Goal: Transaction & Acquisition: Book appointment/travel/reservation

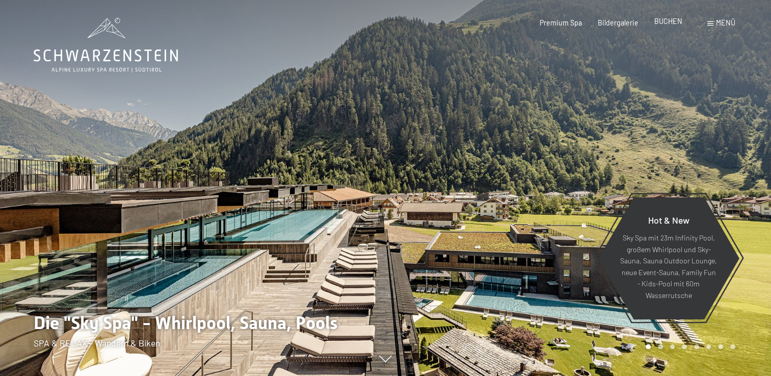
click at [673, 21] on span "BUCHEN" at bounding box center [668, 21] width 28 height 9
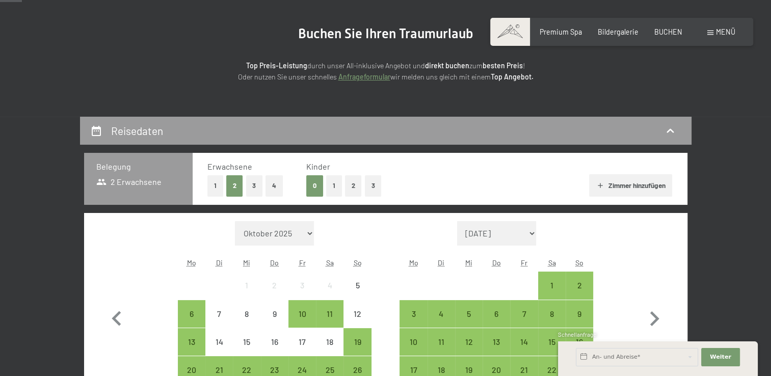
scroll to position [80, 0]
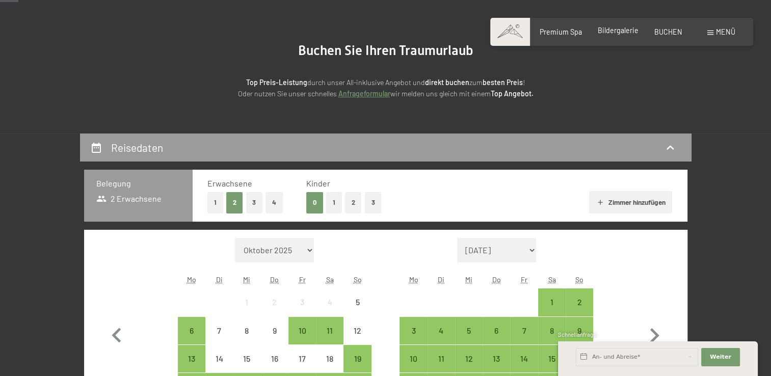
click at [612, 31] on span "Bildergalerie" at bounding box center [618, 30] width 41 height 9
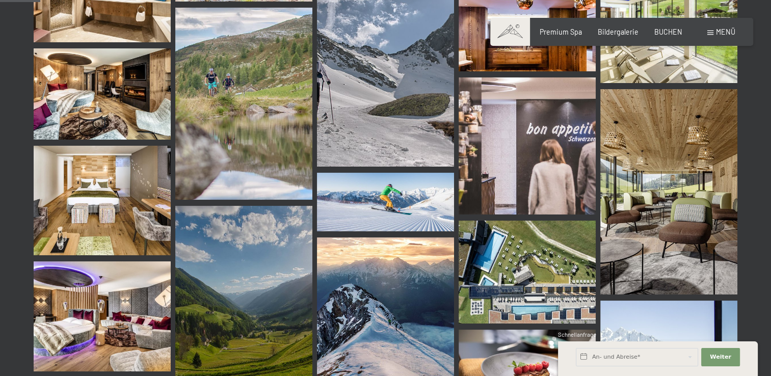
scroll to position [578, 0]
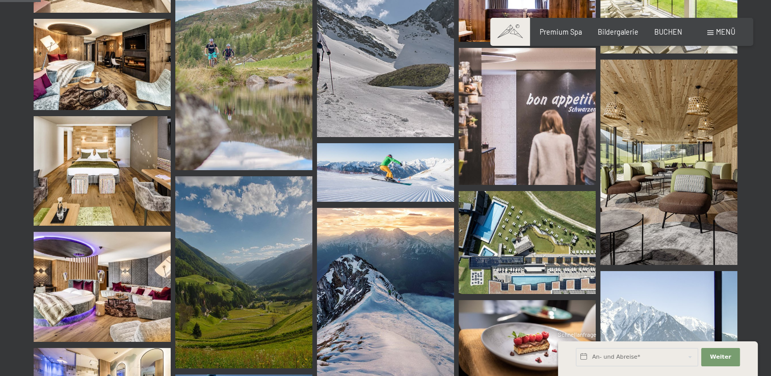
click at [695, 177] on img at bounding box center [668, 163] width 137 height 206
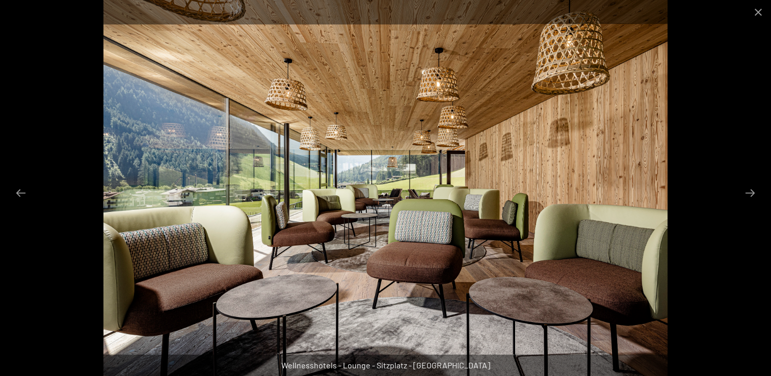
click at [353, 183] on img at bounding box center [384, 188] width 563 height 376
click at [754, 194] on button "Next slide" at bounding box center [749, 193] width 21 height 20
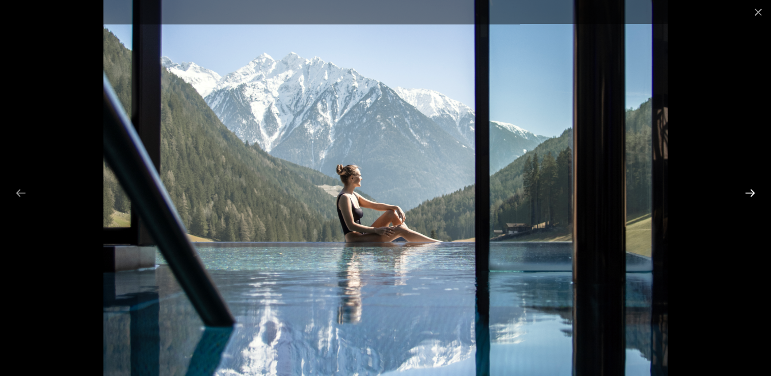
click at [754, 194] on button "Next slide" at bounding box center [749, 193] width 21 height 20
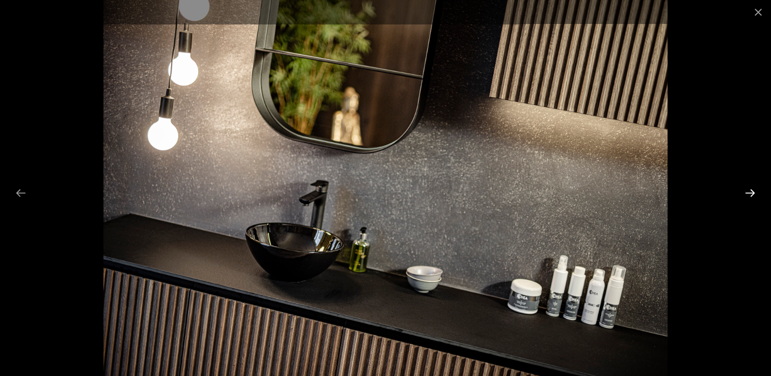
click at [754, 194] on button "Next slide" at bounding box center [749, 193] width 21 height 20
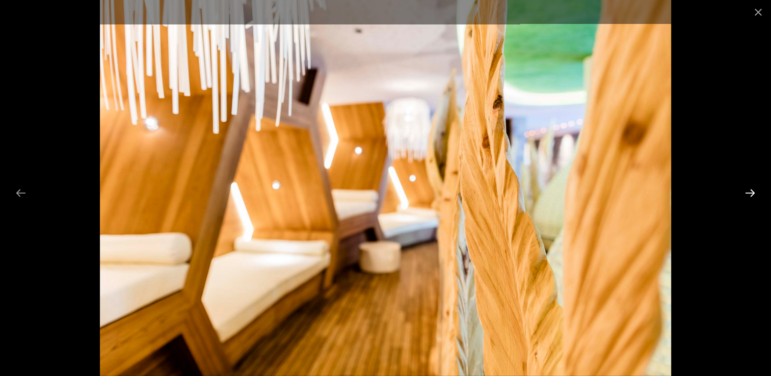
click at [754, 194] on button "Next slide" at bounding box center [749, 193] width 21 height 20
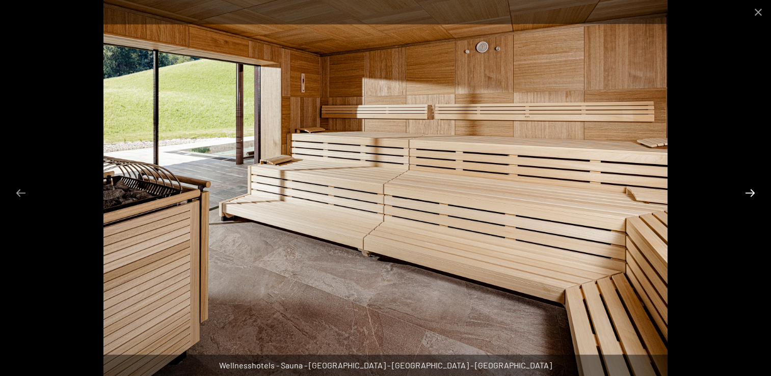
click at [754, 194] on button "Next slide" at bounding box center [749, 193] width 21 height 20
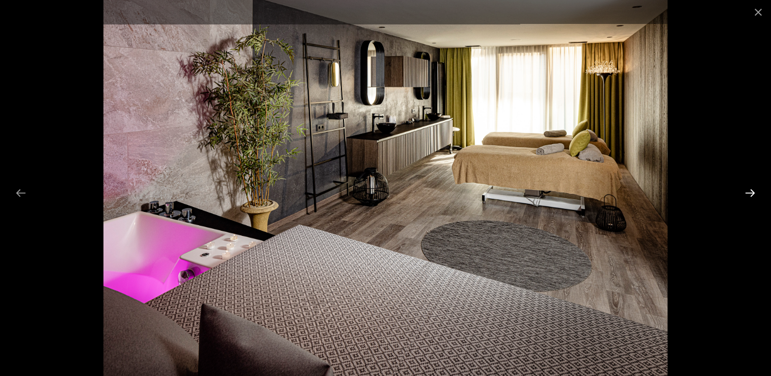
click at [747, 192] on button "Next slide" at bounding box center [749, 193] width 21 height 20
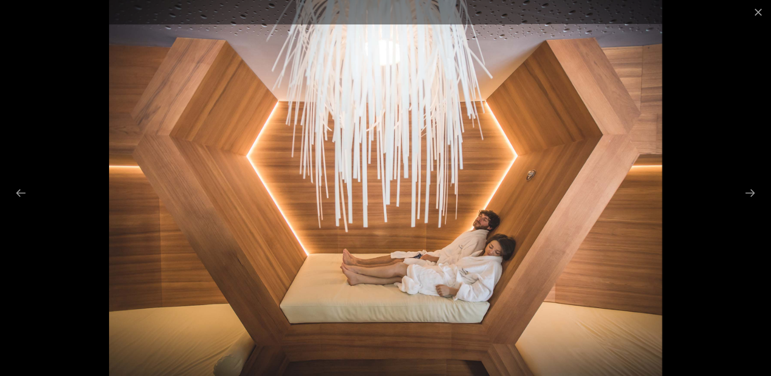
drag, startPoint x: 747, startPoint y: 192, endPoint x: 373, endPoint y: 201, distance: 374.6
click at [755, 196] on button "Next slide" at bounding box center [749, 193] width 21 height 20
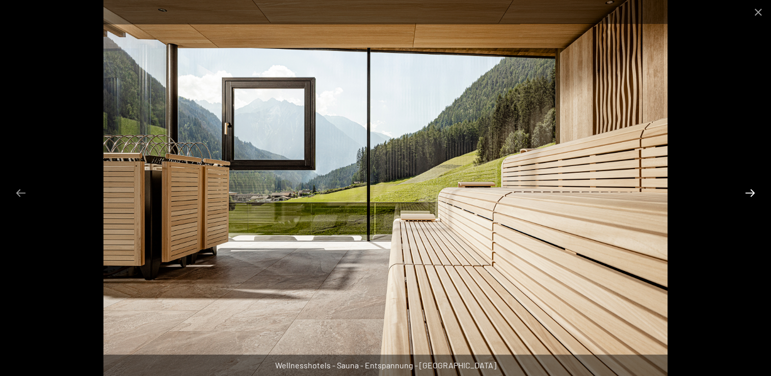
click at [755, 196] on button "Next slide" at bounding box center [749, 193] width 21 height 20
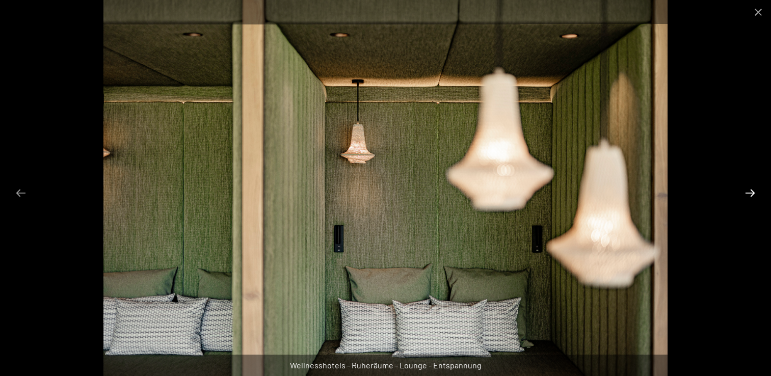
click at [755, 196] on button "Next slide" at bounding box center [749, 193] width 21 height 20
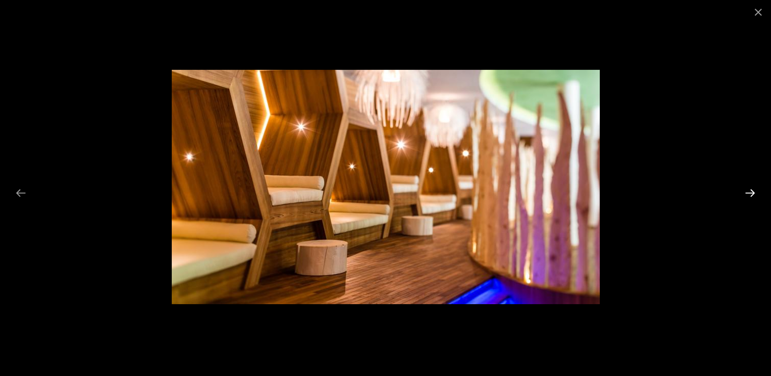
click at [755, 196] on button "Next slide" at bounding box center [749, 193] width 21 height 20
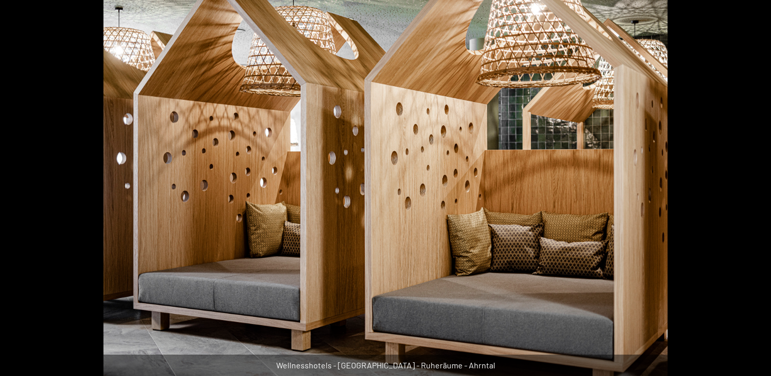
click at [755, 196] on button "Next slide" at bounding box center [754, 193] width 21 height 20
